Goal: Task Accomplishment & Management: Manage account settings

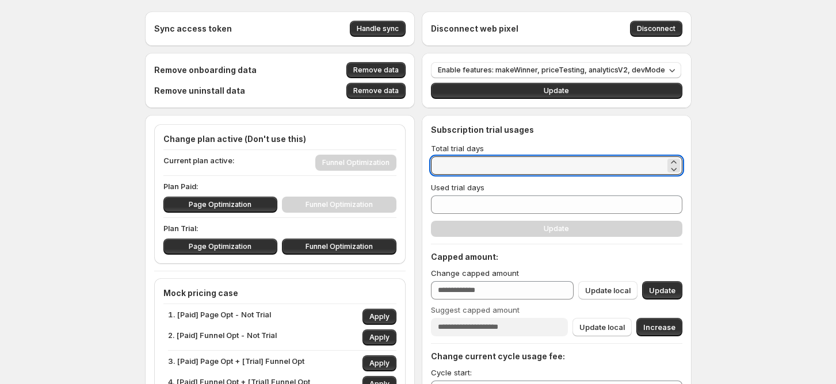
drag, startPoint x: 477, startPoint y: 170, endPoint x: 428, endPoint y: 154, distance: 51.9
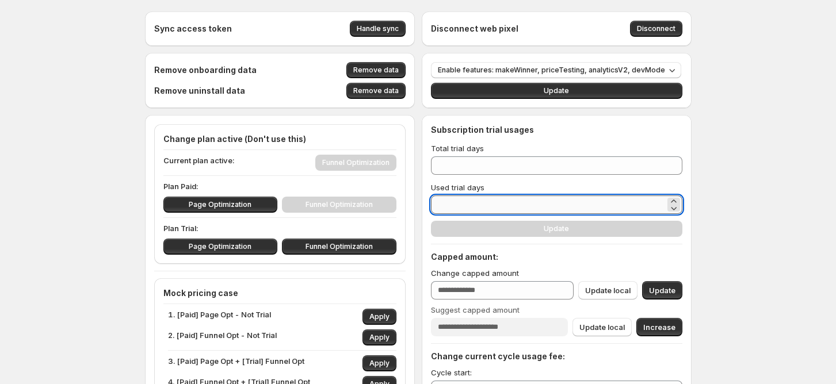
drag, startPoint x: 452, startPoint y: 201, endPoint x: 442, endPoint y: 201, distance: 9.8
click at [442, 201] on input "*" at bounding box center [548, 205] width 234 height 18
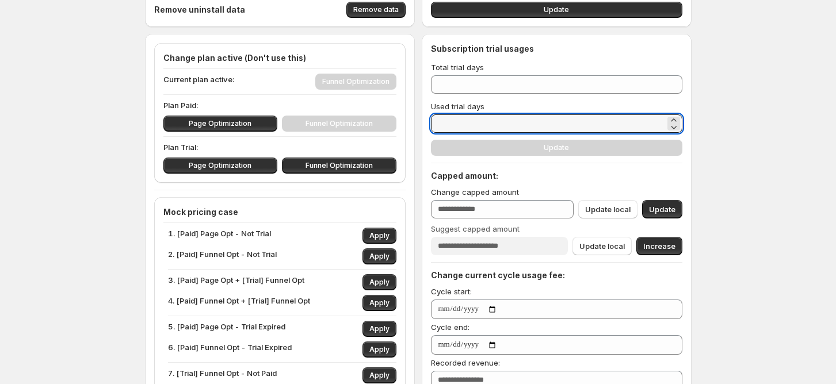
scroll to position [77, 0]
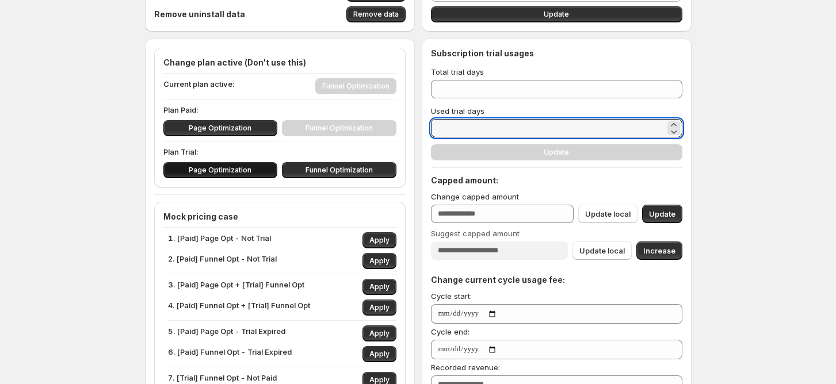
click at [208, 173] on span "Page Optimization" at bounding box center [220, 170] width 63 height 9
type input "*"
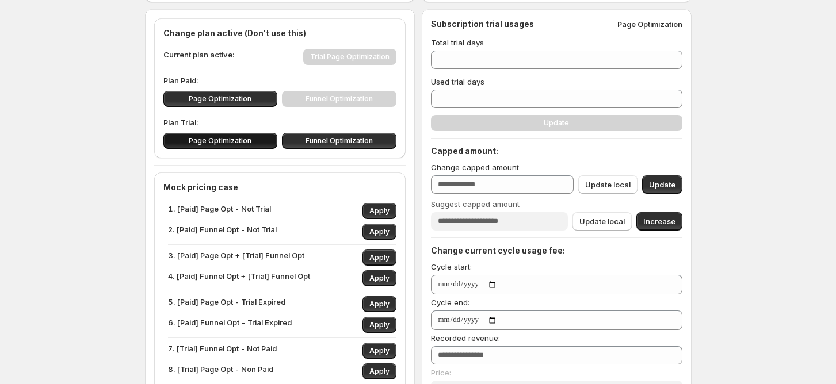
scroll to position [0, 0]
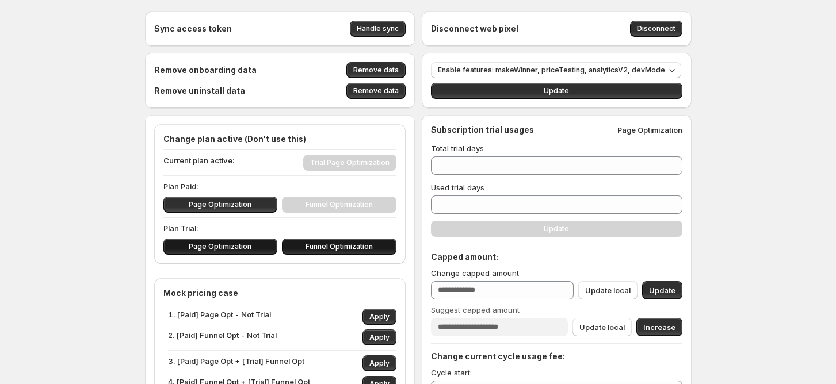
click at [315, 244] on span "Funnel Optimization" at bounding box center [338, 246] width 67 height 9
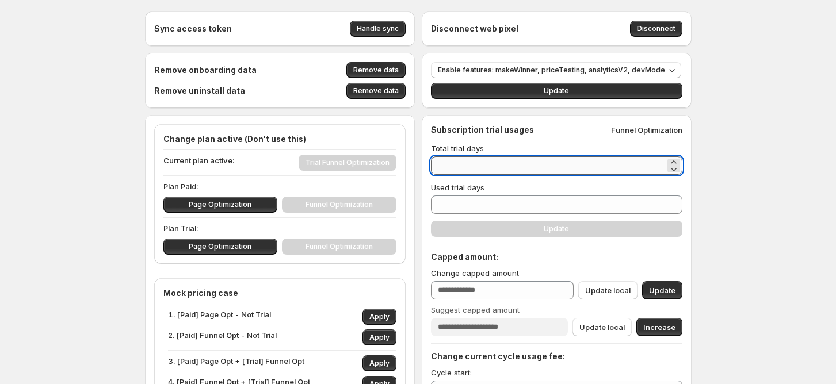
click at [465, 163] on input "*" at bounding box center [548, 165] width 234 height 18
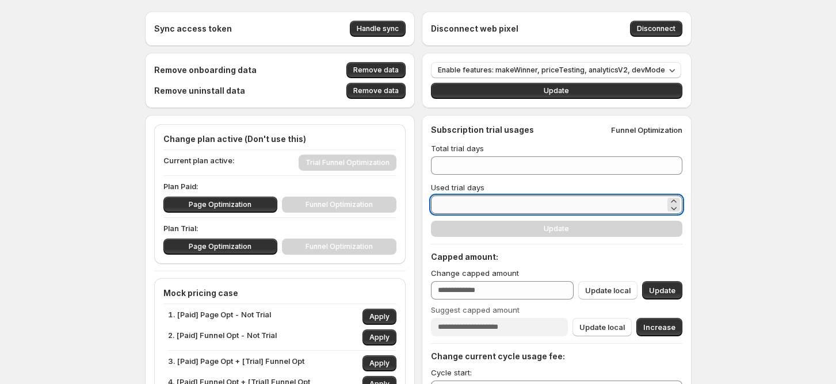
click at [472, 198] on input "*" at bounding box center [548, 205] width 234 height 18
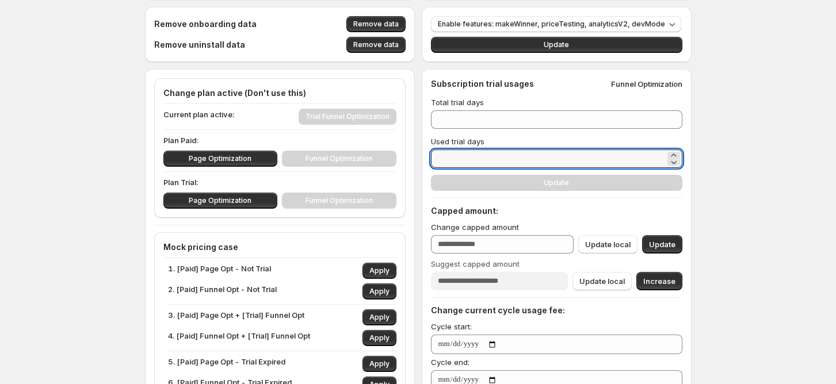
scroll to position [77, 0]
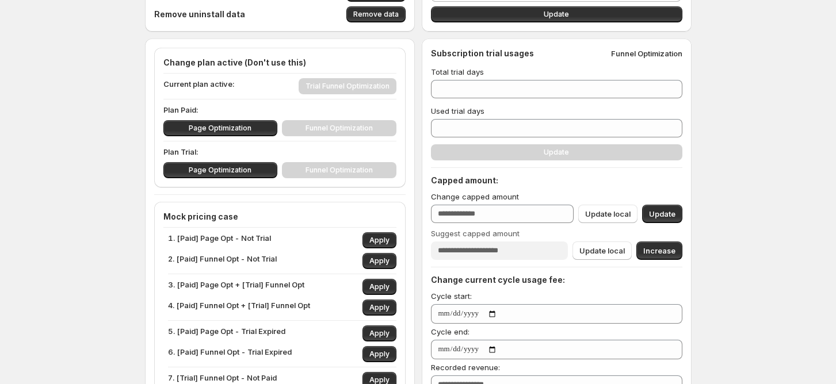
click at [345, 128] on div "Page Optimization Funnel Optimization" at bounding box center [279, 128] width 233 height 16
click at [335, 124] on div "Page Optimization Funnel Optimization" at bounding box center [279, 128] width 233 height 16
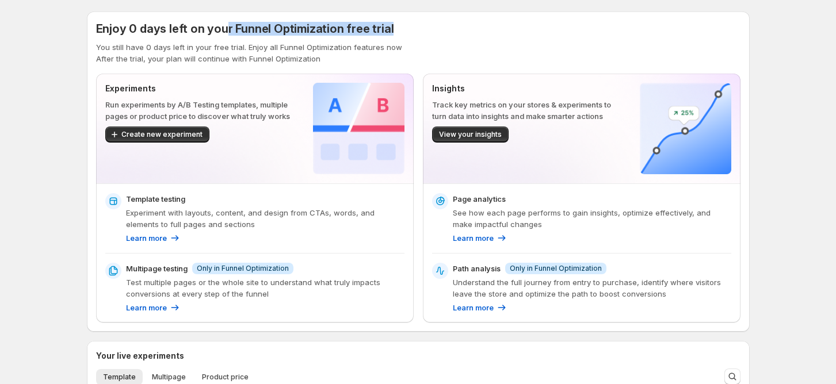
drag, startPoint x: 224, startPoint y: 25, endPoint x: 414, endPoint y: 34, distance: 190.6
click at [414, 34] on div "Enjoy 0 days left on your Funnel Optimization free trial" at bounding box center [418, 29] width 644 height 16
drag, startPoint x: 100, startPoint y: 28, endPoint x: 440, endPoint y: 30, distance: 339.4
click at [440, 30] on div "Enjoy 0 days left on your Funnel Optimization free trial" at bounding box center [418, 29] width 644 height 16
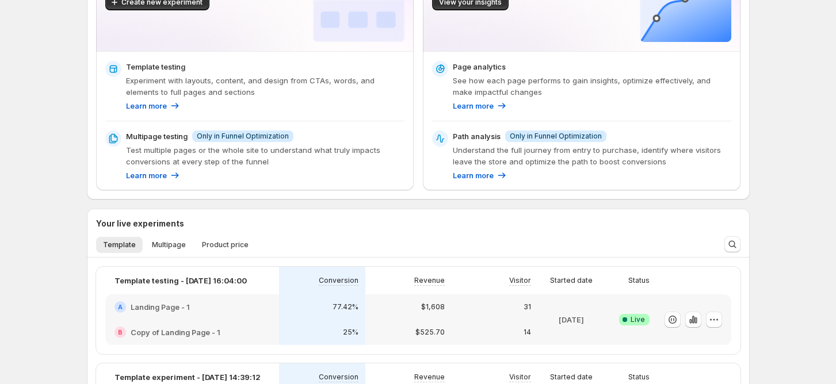
scroll to position [153, 0]
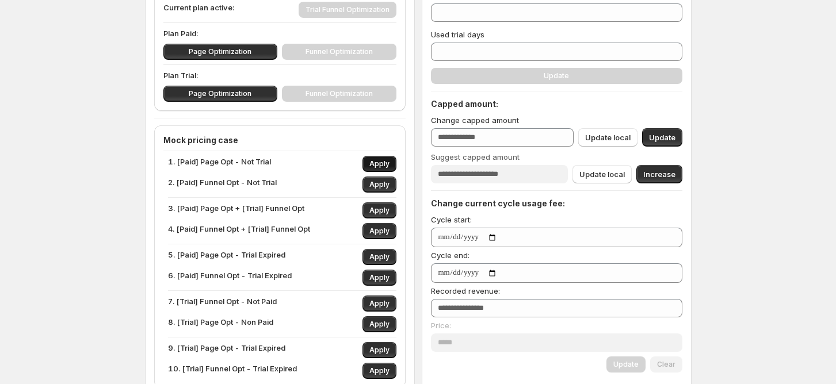
click at [387, 158] on button "Apply" at bounding box center [379, 164] width 34 height 16
type input "*"
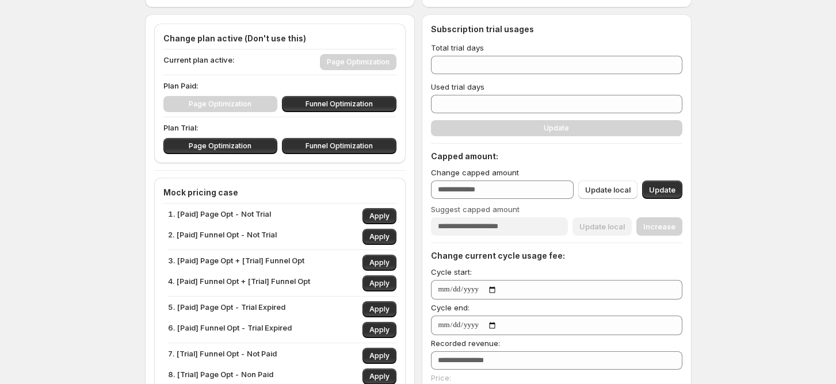
scroll to position [77, 0]
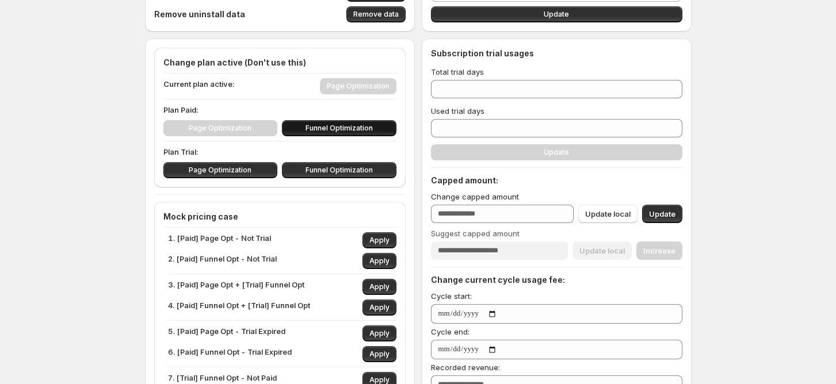
click at [356, 127] on span "Funnel Optimization" at bounding box center [338, 128] width 67 height 9
type input "***"
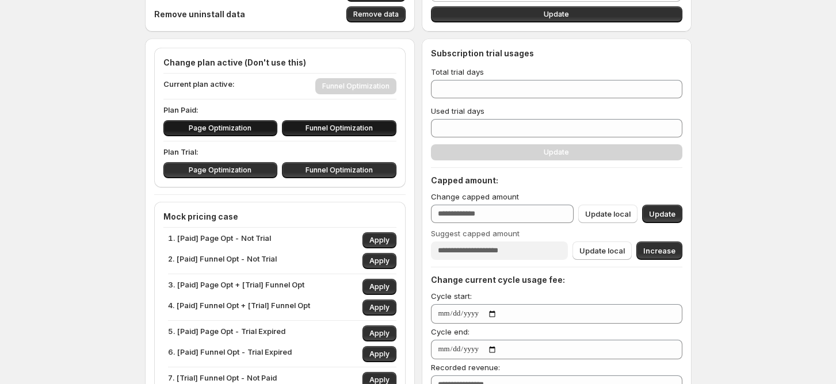
click at [258, 134] on button "Page Optimization" at bounding box center [220, 128] width 114 height 16
type input "*"
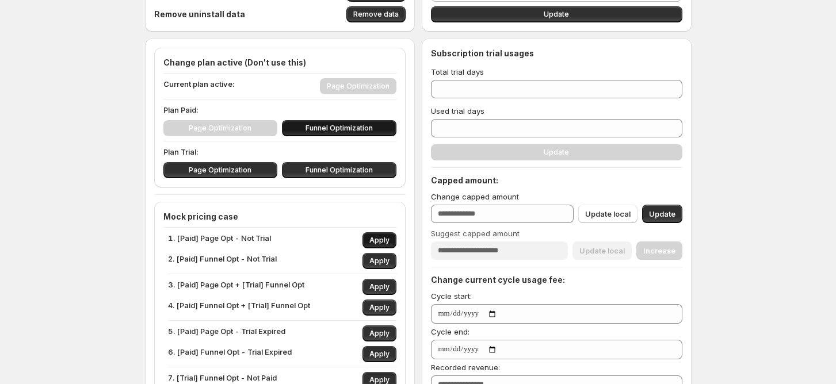
click at [379, 240] on span "Apply" at bounding box center [379, 240] width 20 height 9
click at [353, 121] on button "Funnel Optimization" at bounding box center [339, 128] width 114 height 16
type input "***"
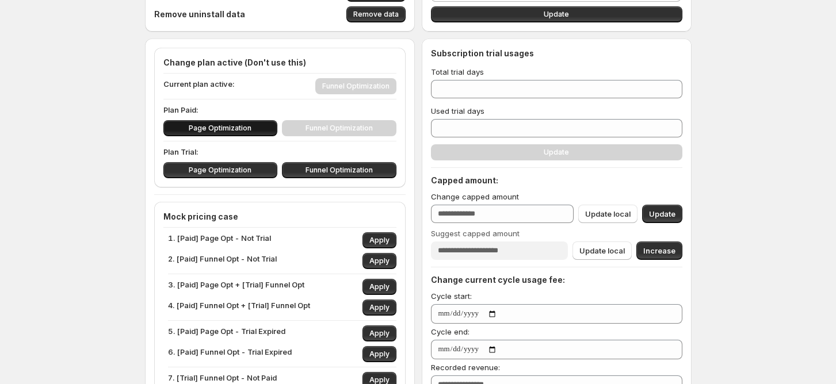
click at [257, 133] on button "Page Optimization" at bounding box center [220, 128] width 114 height 16
type input "*"
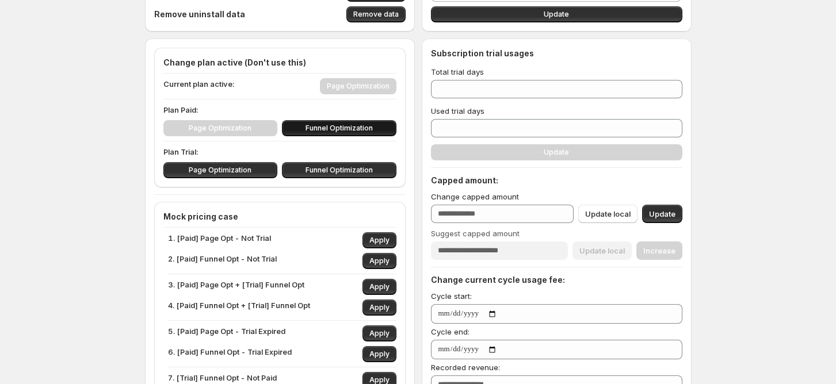
click at [319, 125] on span "Funnel Optimization" at bounding box center [338, 128] width 67 height 9
type input "***"
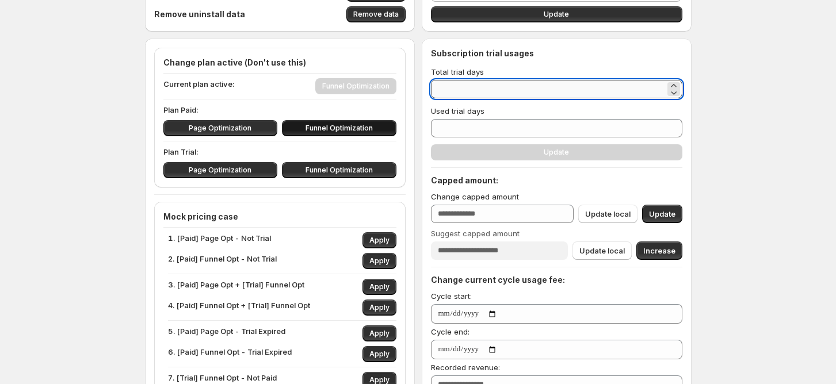
click at [468, 86] on input "*" at bounding box center [548, 89] width 234 height 18
type input "*"
type input "**"
type input "*"
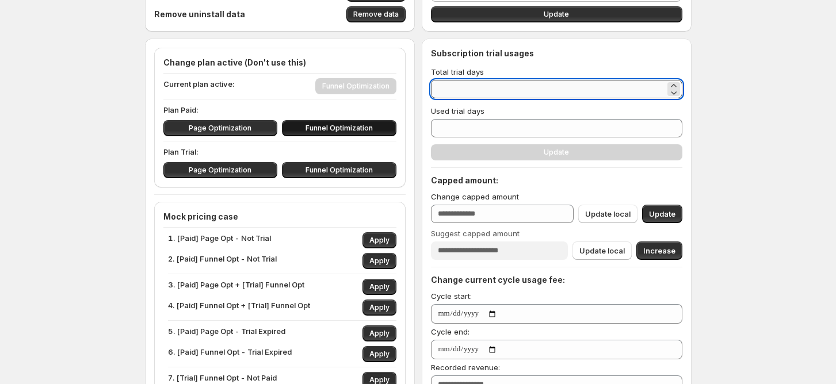
type input "*"
type input "**"
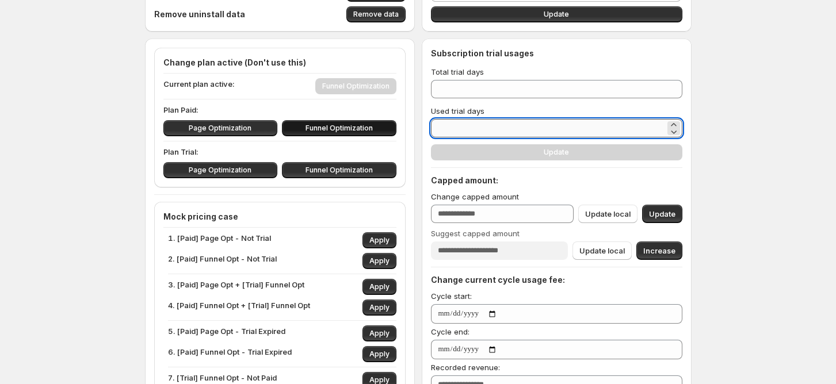
click at [458, 123] on input "*" at bounding box center [548, 128] width 234 height 18
type input "**"
type input "*"
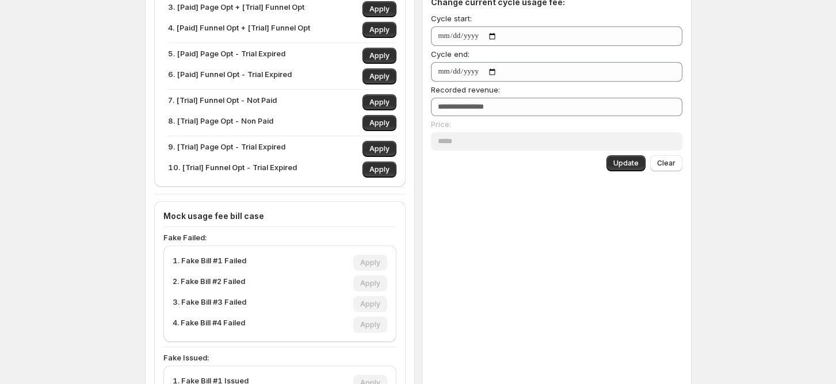
scroll to position [153, 0]
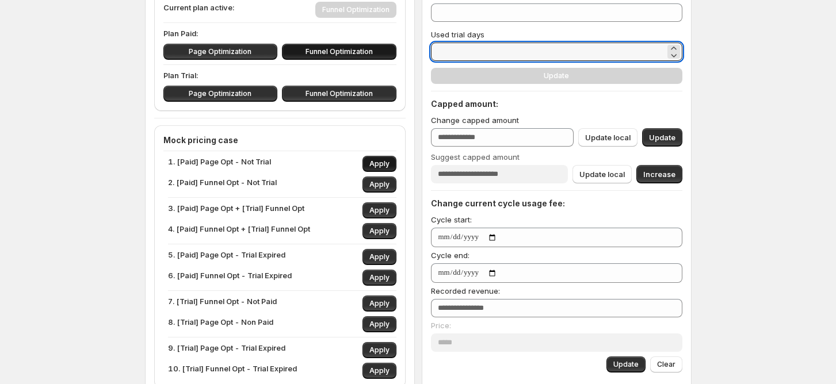
type input "*"
click at [374, 160] on span "Apply" at bounding box center [379, 163] width 20 height 9
type input "*"
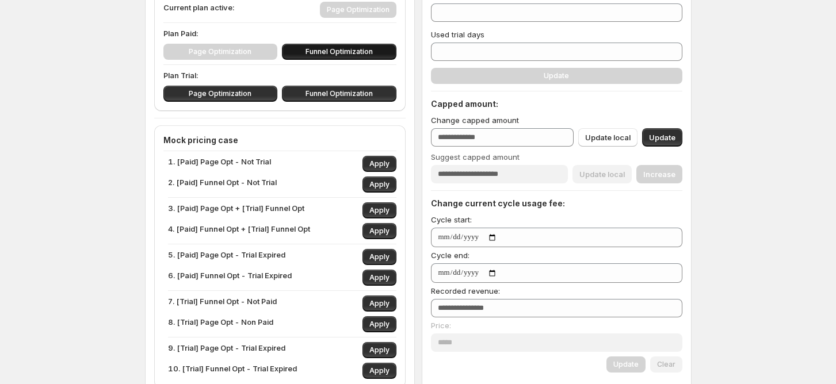
click at [341, 44] on button "Funnel Optimization" at bounding box center [339, 52] width 114 height 16
type input "***"
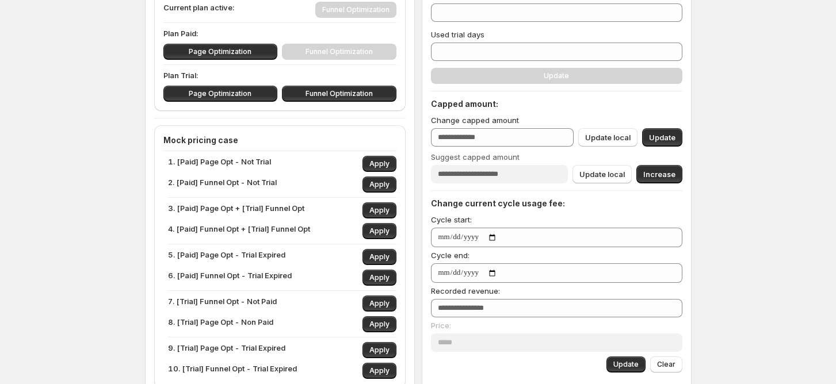
click at [343, 48] on div "Page Optimization Funnel Optimization" at bounding box center [279, 52] width 233 height 16
click at [392, 169] on button "Apply" at bounding box center [379, 164] width 34 height 16
type input "*"
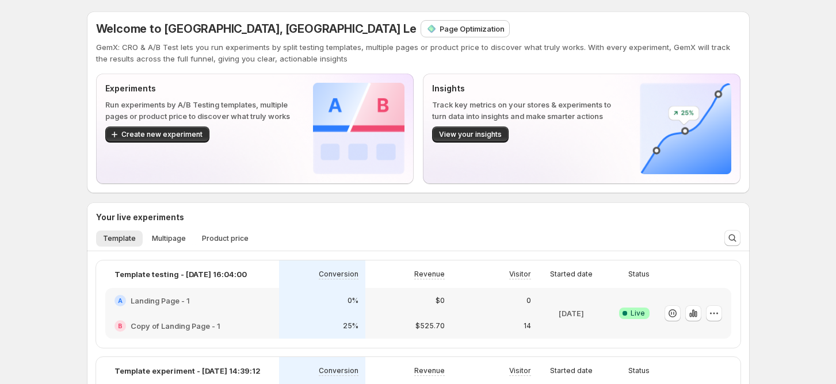
click at [319, 39] on div "Welcome to GemX, [GEOGRAPHIC_DATA] Le Page Optimization GemX: CRO & A/B Test le…" at bounding box center [418, 43] width 644 height 44
click at [440, 32] on p "Page Optimization" at bounding box center [472, 29] width 65 height 12
drag, startPoint x: 783, startPoint y: 234, endPoint x: 704, endPoint y: 246, distance: 79.7
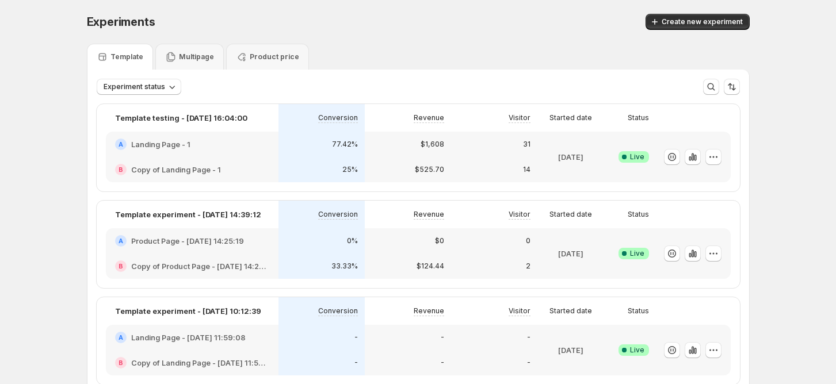
click at [195, 60] on p "Multipage" at bounding box center [196, 56] width 35 height 9
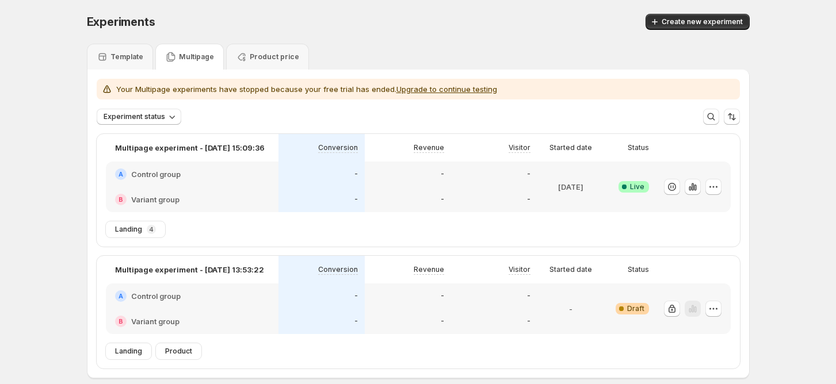
click at [442, 89] on button "Upgrade to continue testing" at bounding box center [446, 89] width 101 height 9
